Goal: Task Accomplishment & Management: Complete application form

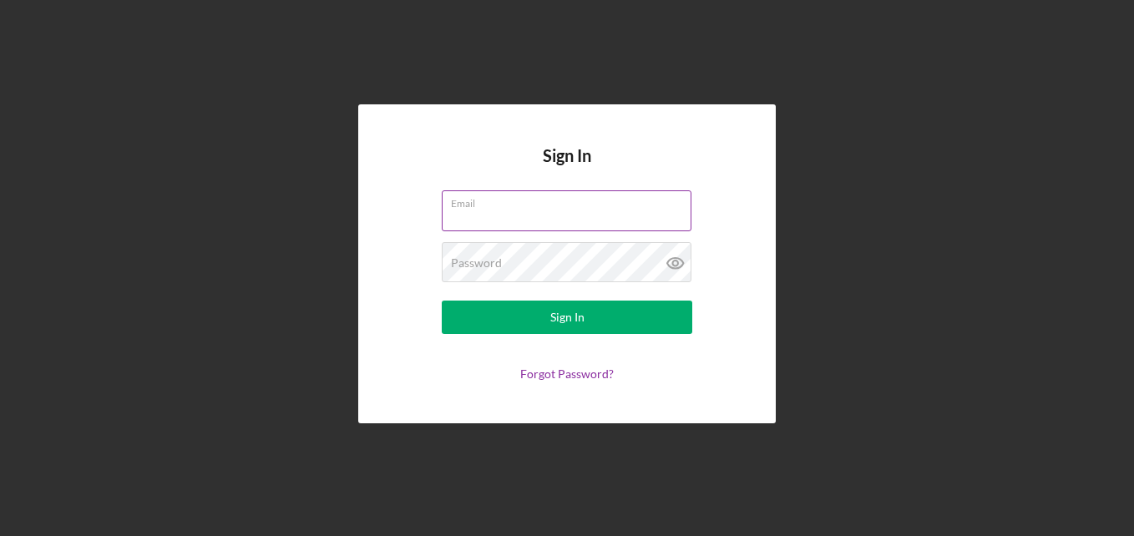
paste input "[EMAIL_ADDRESS][DOMAIN_NAME]"
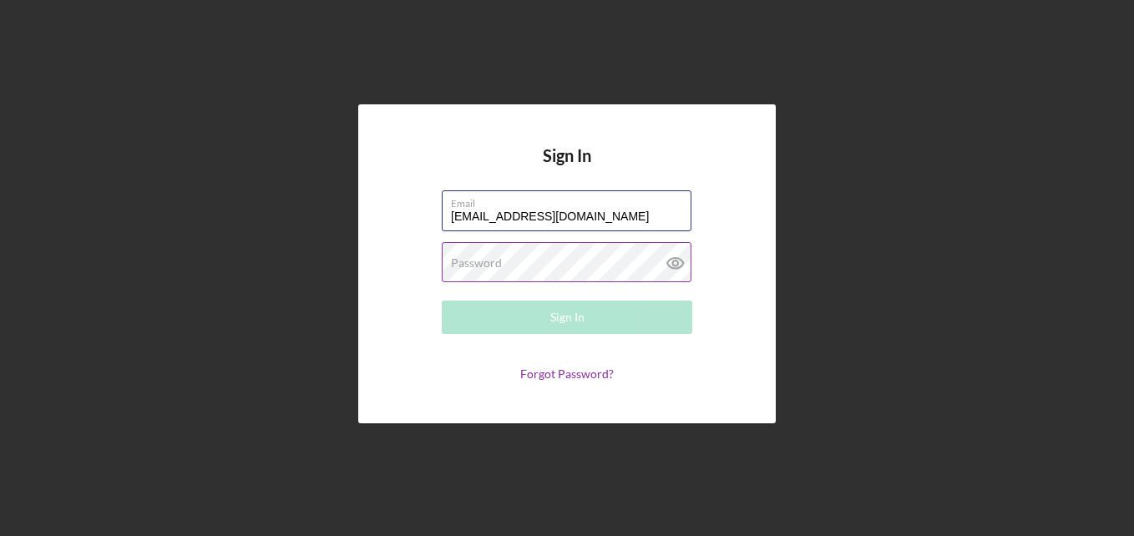
type input "[EMAIL_ADDRESS][DOMAIN_NAME]"
click at [468, 269] on label "Password" at bounding box center [476, 262] width 51 height 13
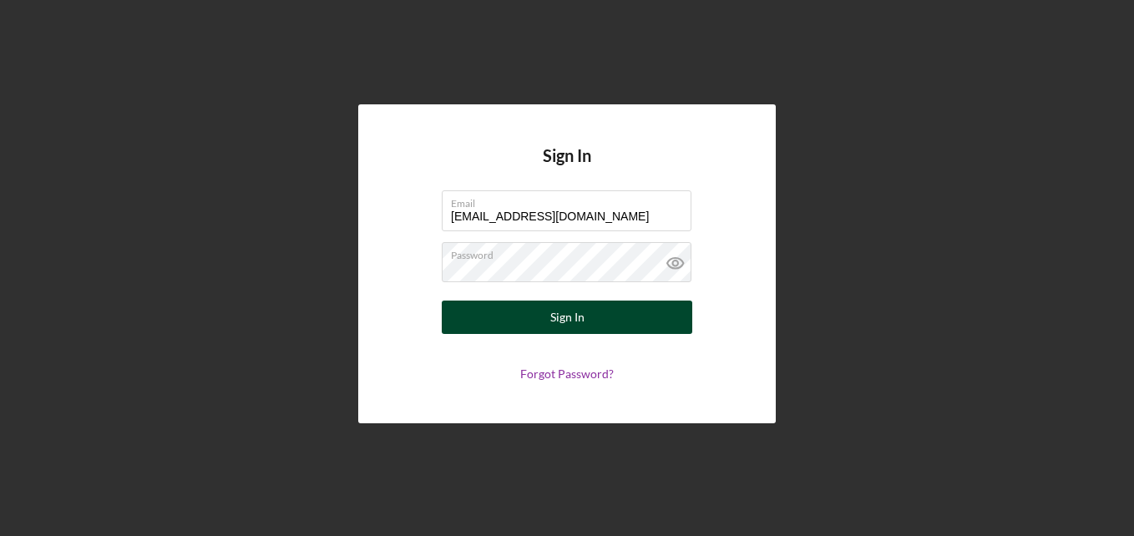
click at [606, 322] on button "Sign In" at bounding box center [567, 317] width 251 height 33
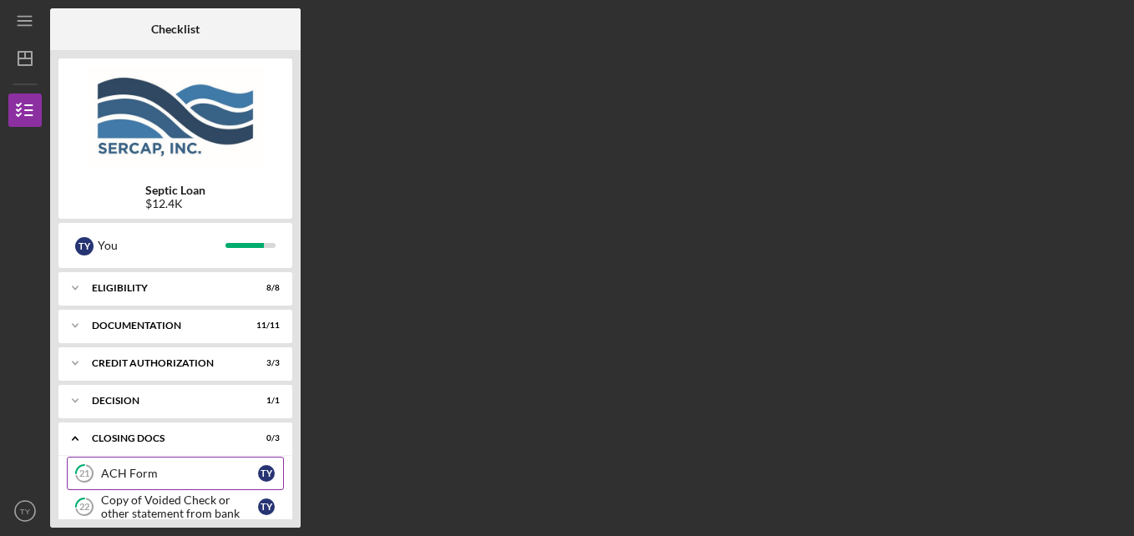
scroll to position [129, 0]
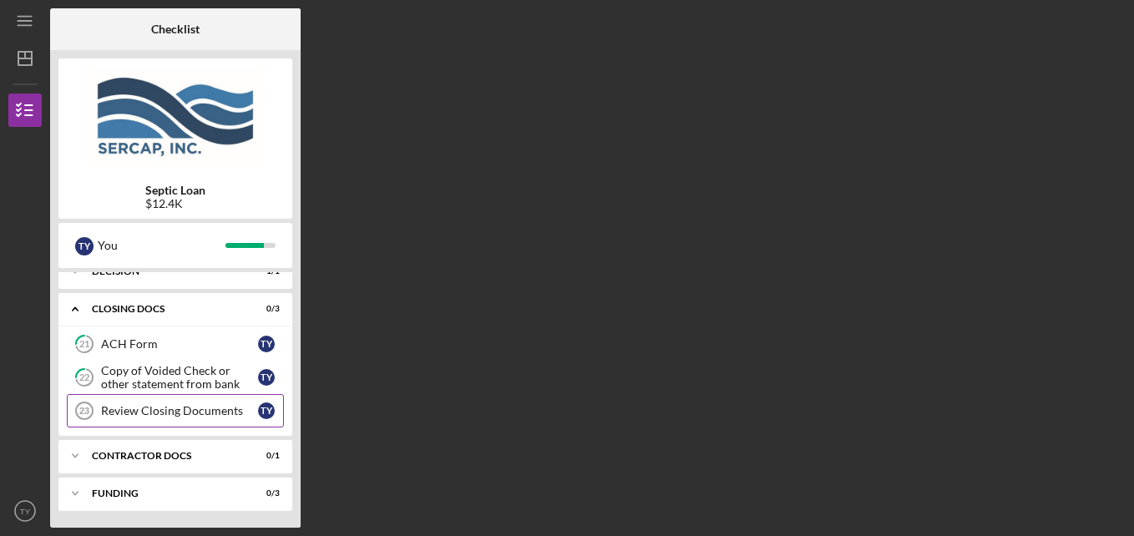
click at [178, 411] on div "Review Closing Documents" at bounding box center [179, 410] width 157 height 13
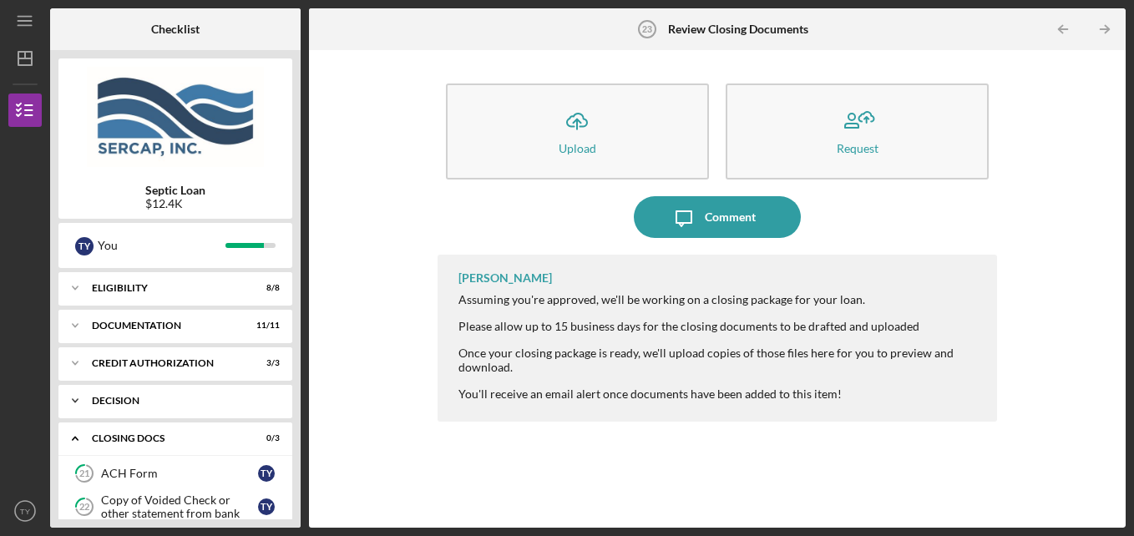
click at [172, 410] on div "Icon/Expander Decision 1 / 1" at bounding box center [175, 400] width 234 height 33
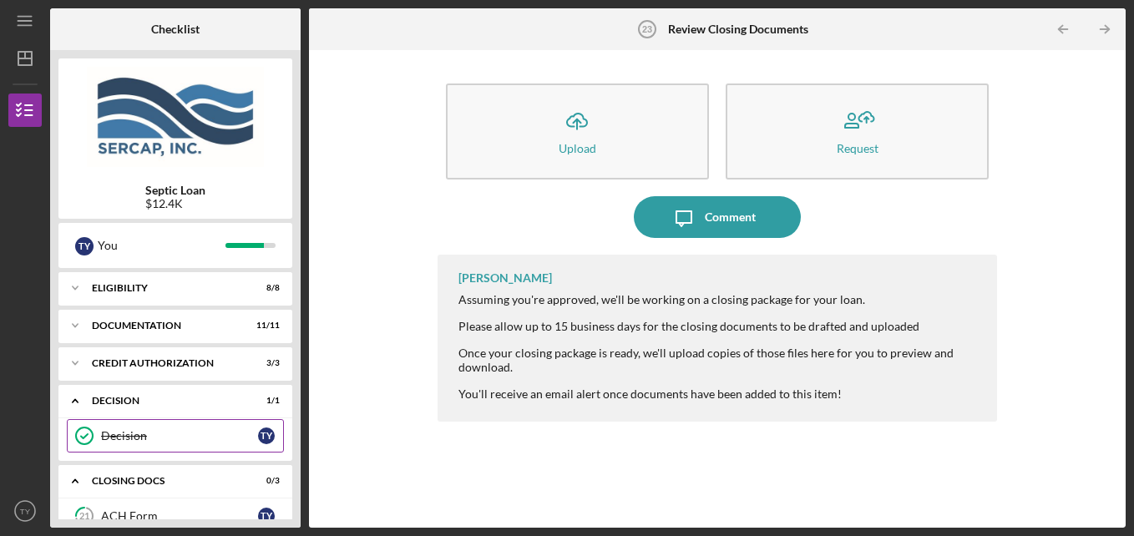
click at [147, 447] on link "Decision Decision T Y" at bounding box center [175, 435] width 217 height 33
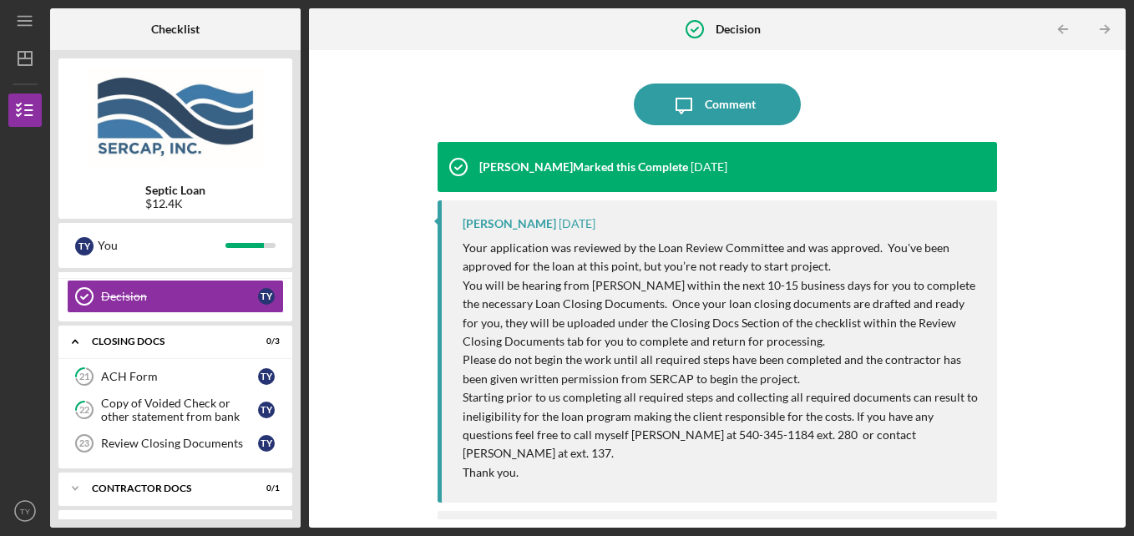
scroll to position [167, 0]
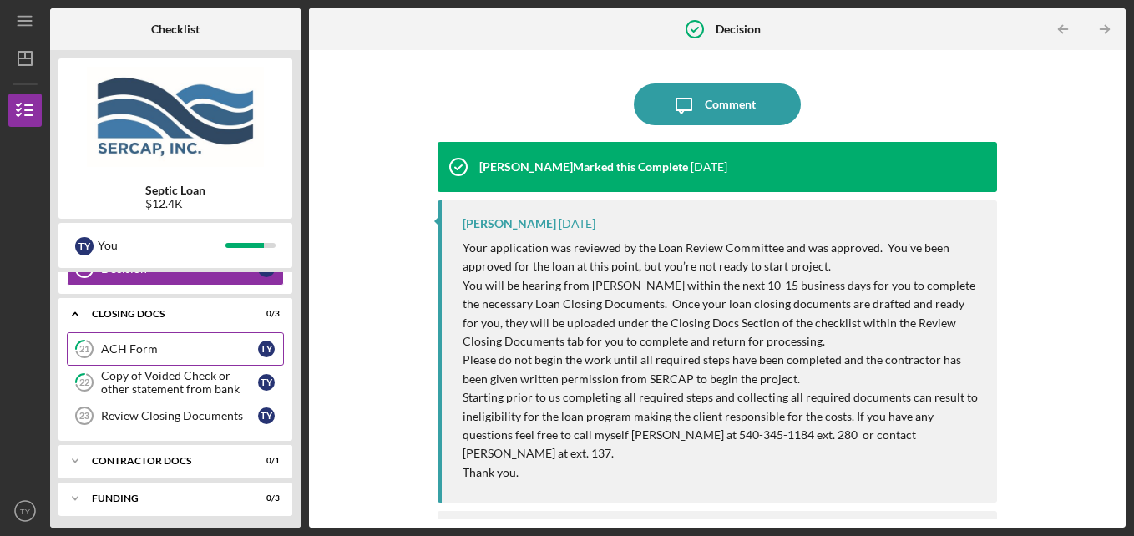
click at [132, 359] on link "21 ACH Form T Y" at bounding box center [175, 348] width 217 height 33
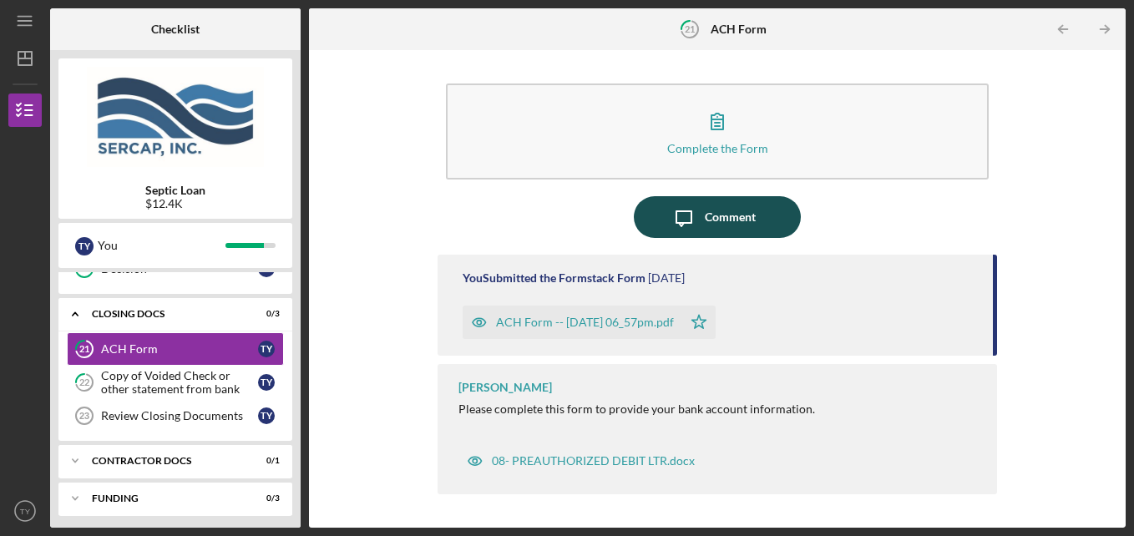
click at [719, 224] on div "Comment" at bounding box center [730, 217] width 51 height 42
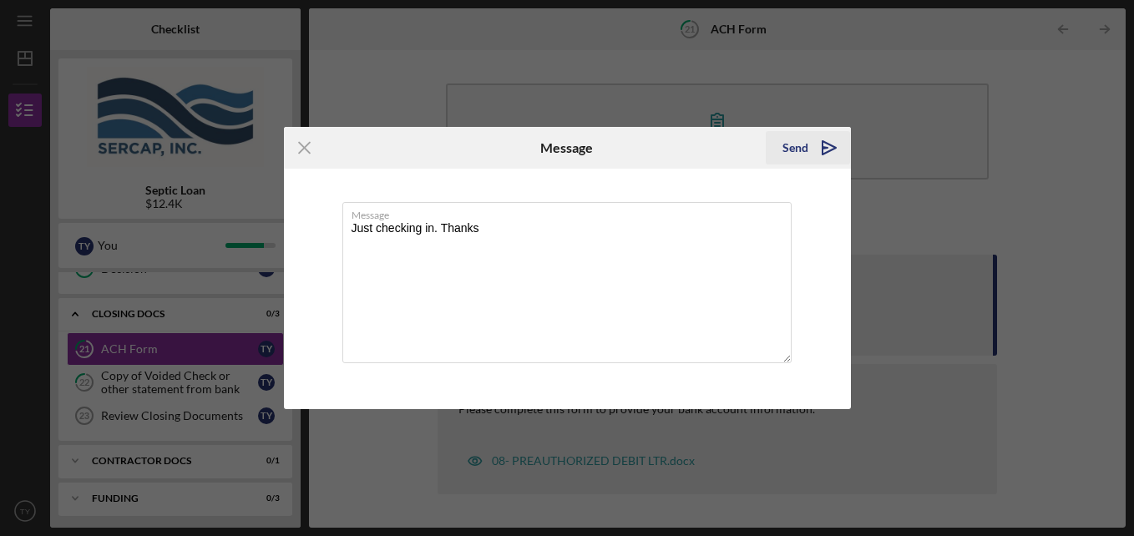
type textarea "Just checking in. Thanks"
click at [804, 142] on div "Send" at bounding box center [796, 147] width 26 height 33
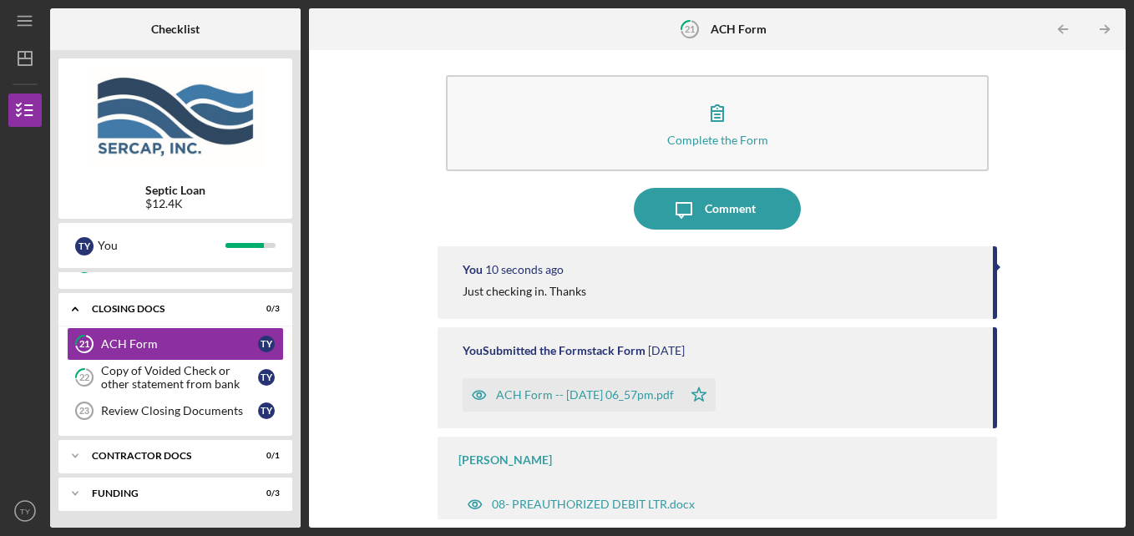
scroll to position [10, 0]
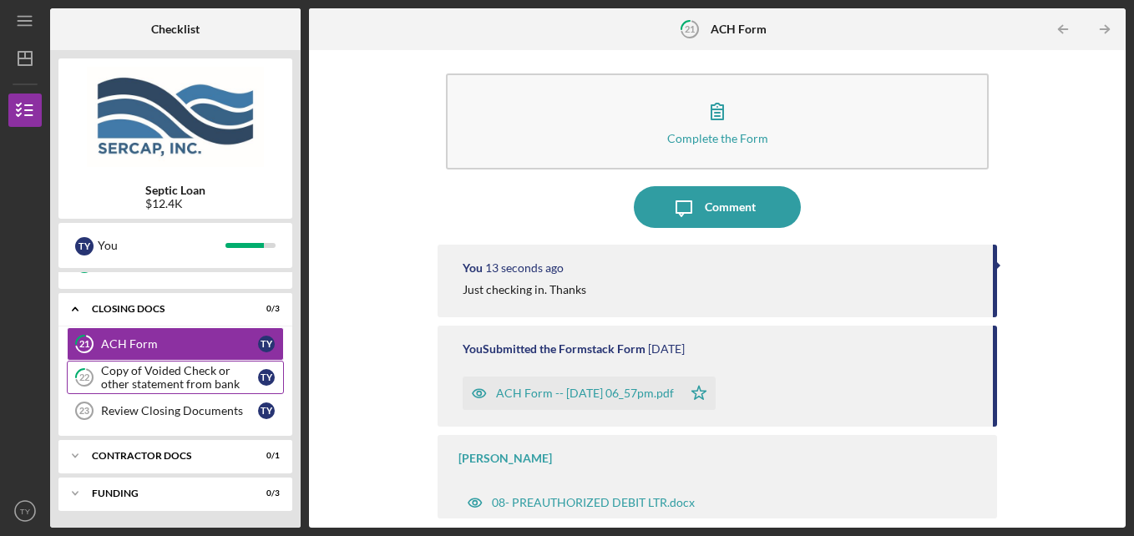
click at [155, 386] on div "Copy of Voided Check or other statement from bank" at bounding box center [179, 377] width 157 height 27
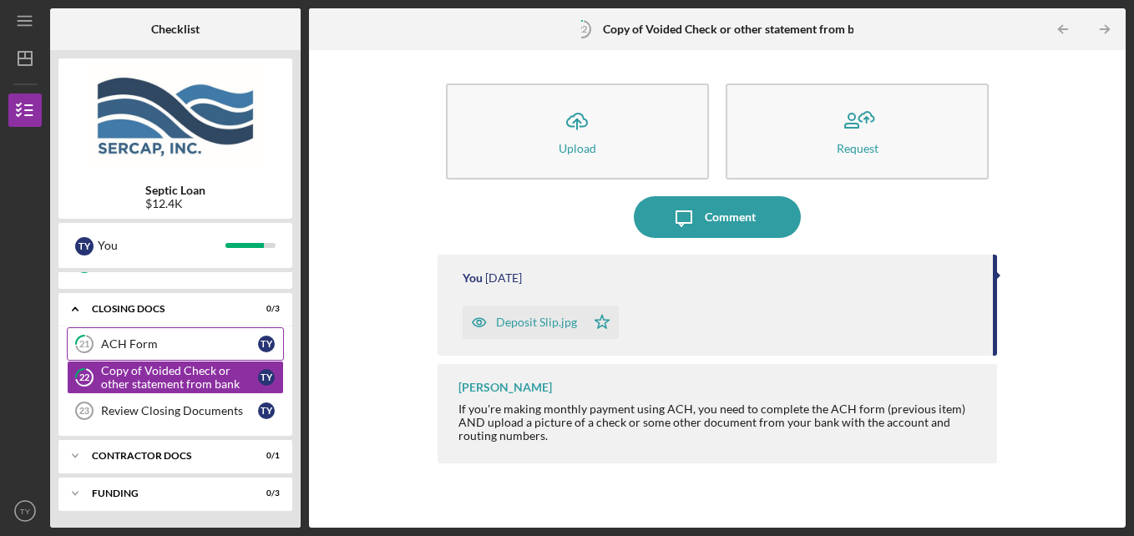
click at [158, 353] on link "21 ACH Form T Y" at bounding box center [175, 343] width 217 height 33
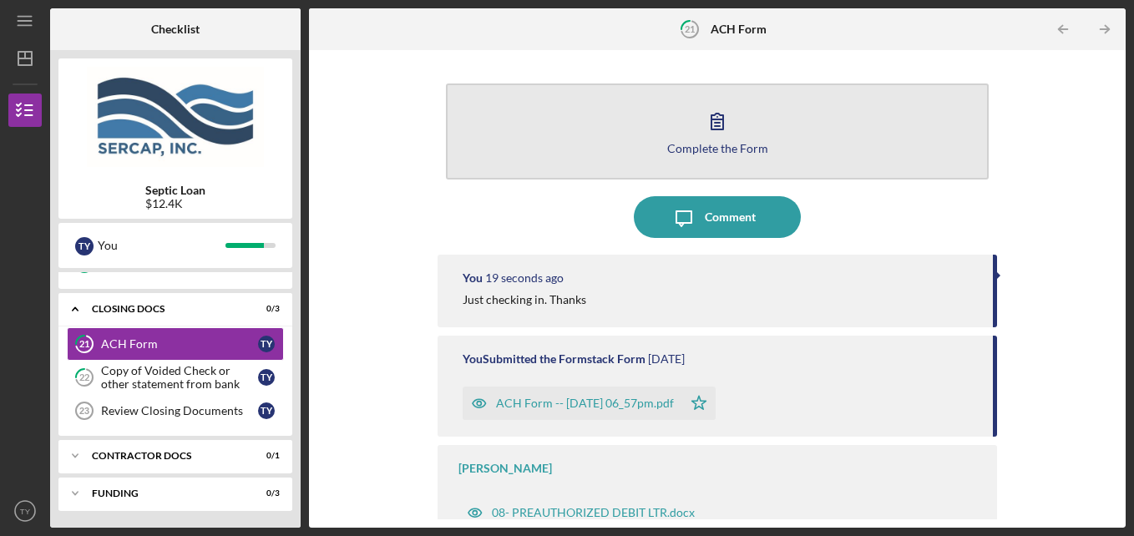
click at [765, 145] on button "Complete the Form Form" at bounding box center [718, 132] width 544 height 96
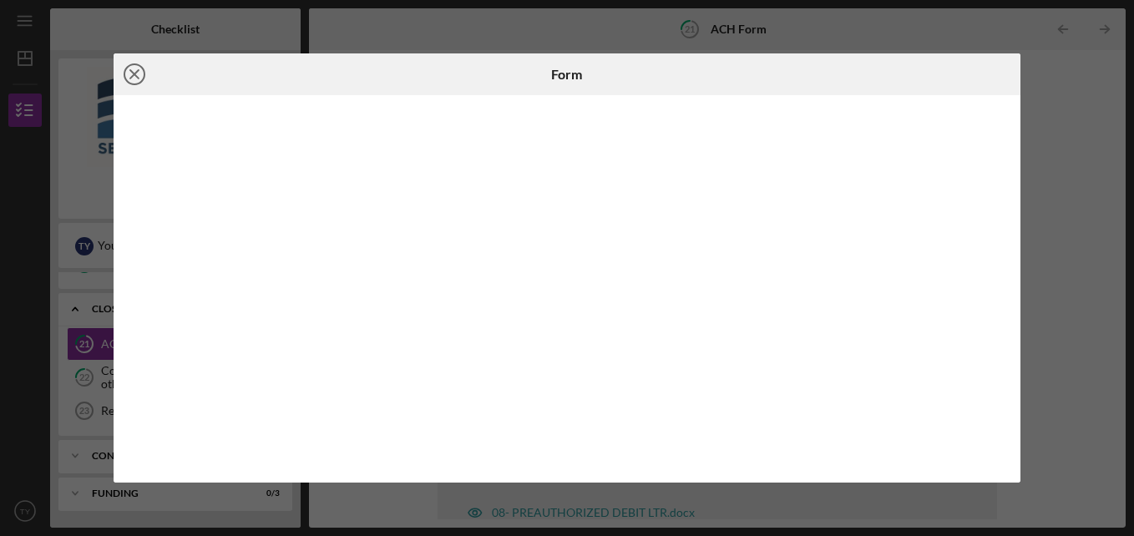
click at [137, 77] on line at bounding box center [134, 74] width 8 height 8
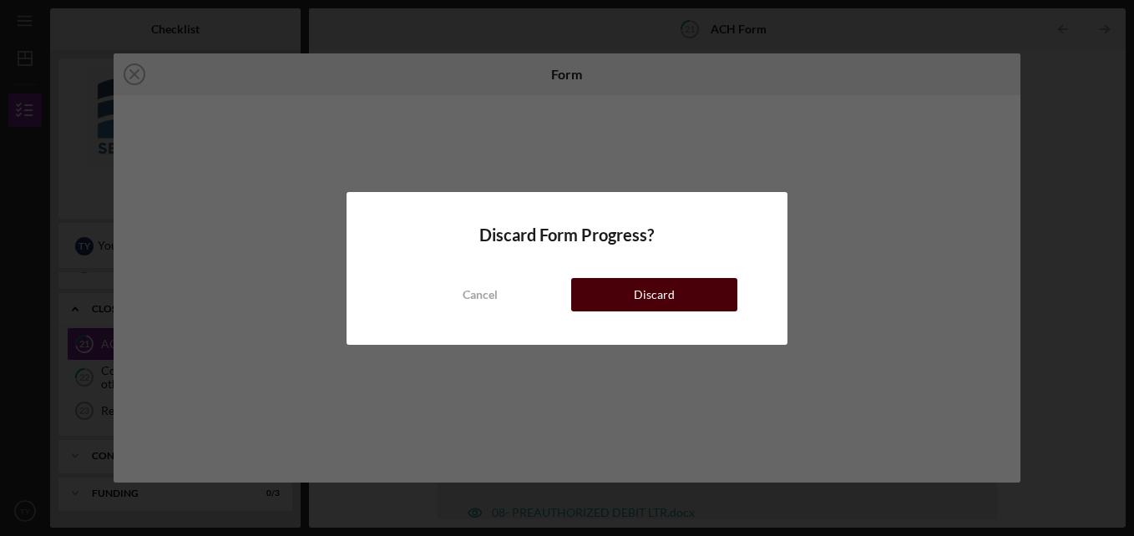
click at [630, 284] on button "Discard" at bounding box center [654, 294] width 166 height 33
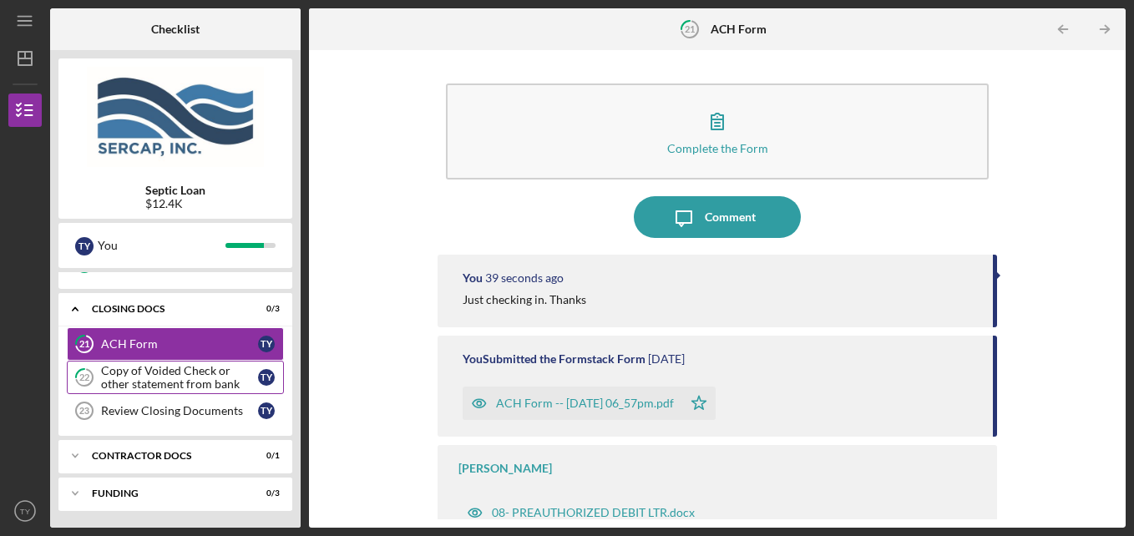
click at [150, 371] on div "Copy of Voided Check or other statement from bank" at bounding box center [179, 377] width 157 height 27
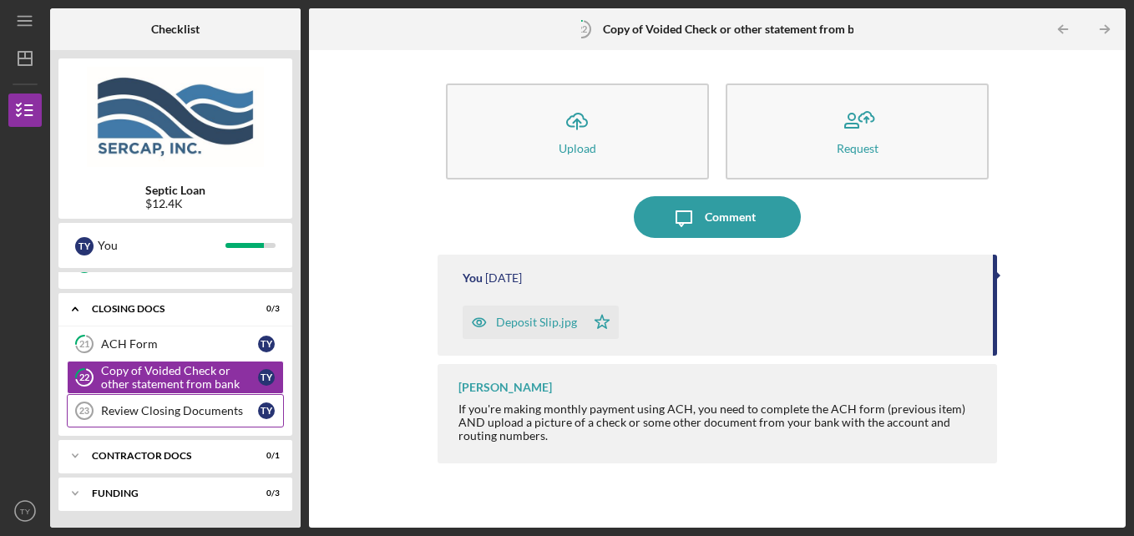
click at [123, 403] on link "Review Closing Documents 23 Review Closing Documents T Y" at bounding box center [175, 410] width 217 height 33
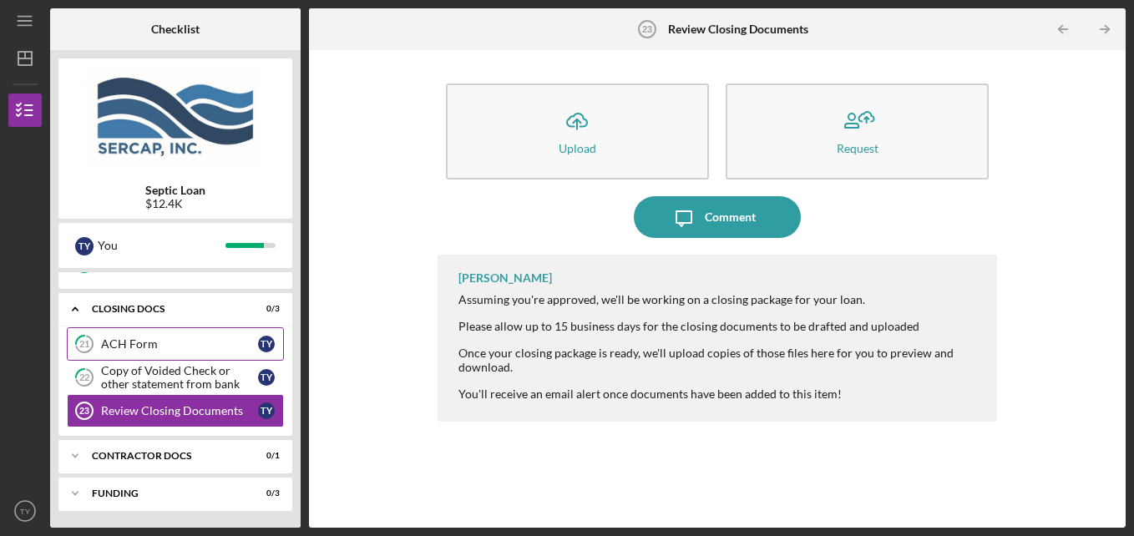
click at [110, 345] on div "ACH Form" at bounding box center [179, 343] width 157 height 13
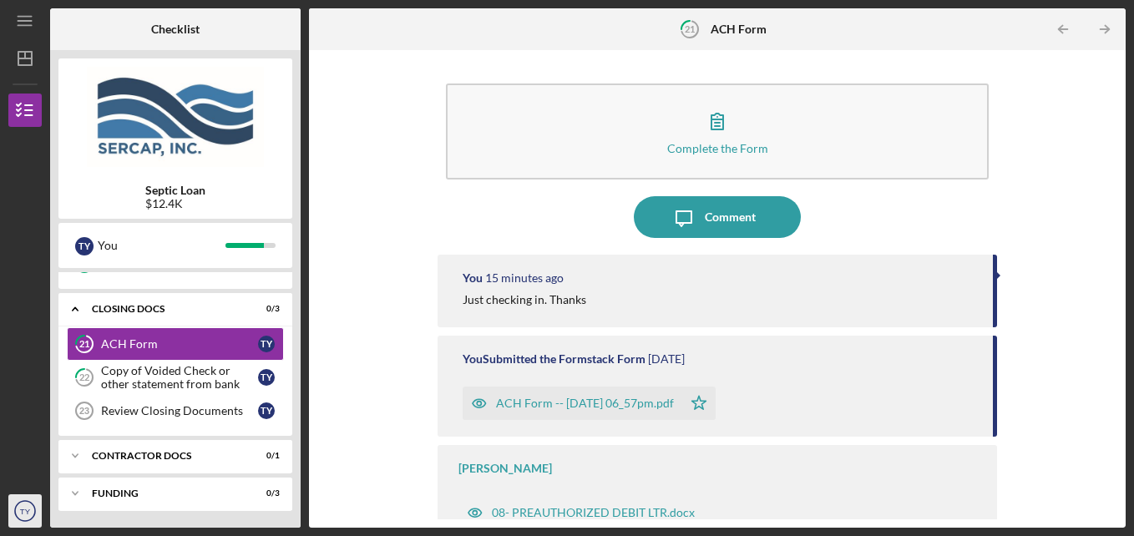
click at [27, 513] on text "TY" at bounding box center [25, 511] width 11 height 9
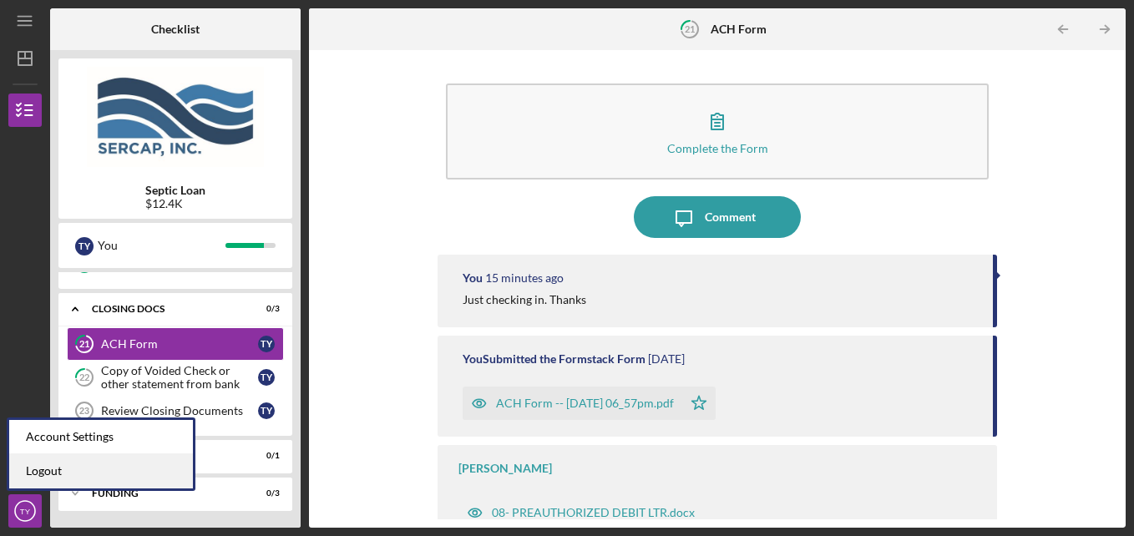
click at [43, 477] on link "Logout" at bounding box center [101, 471] width 184 height 34
